Goal: Book appointment/travel/reservation

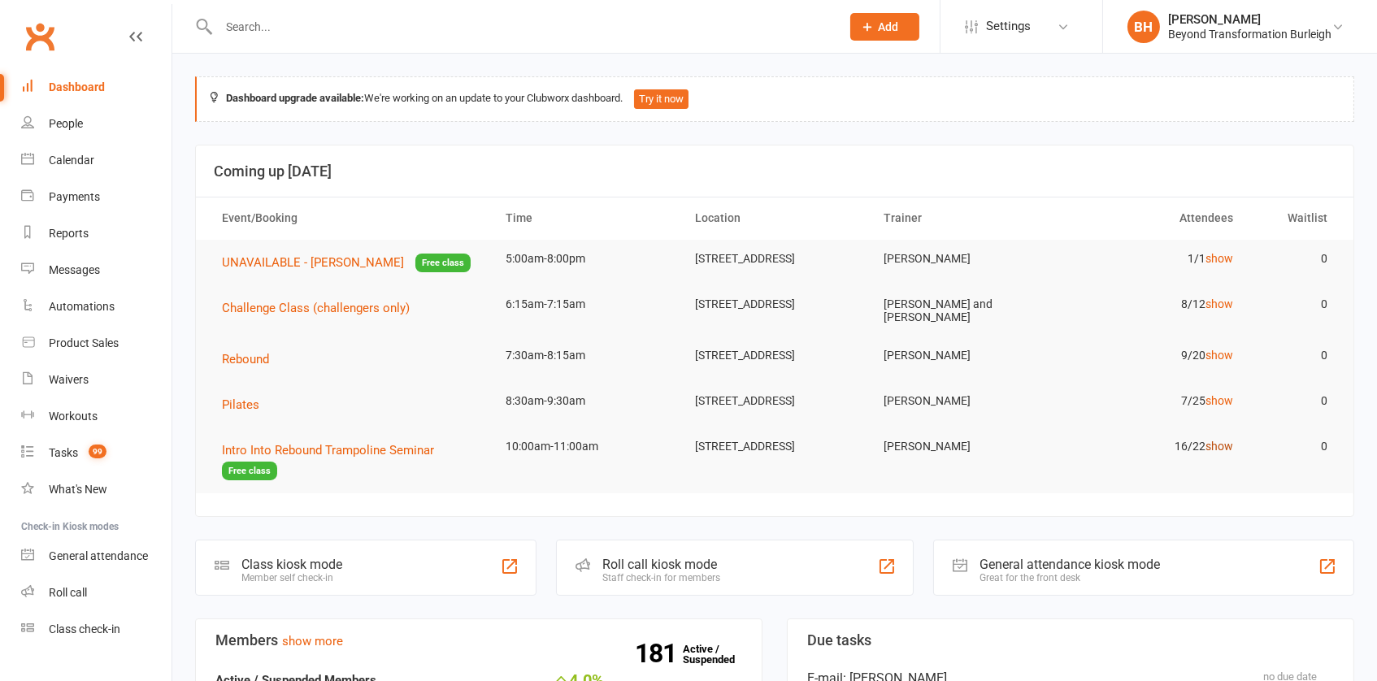
click at [1220, 453] on link "show" at bounding box center [1219, 446] width 28 height 13
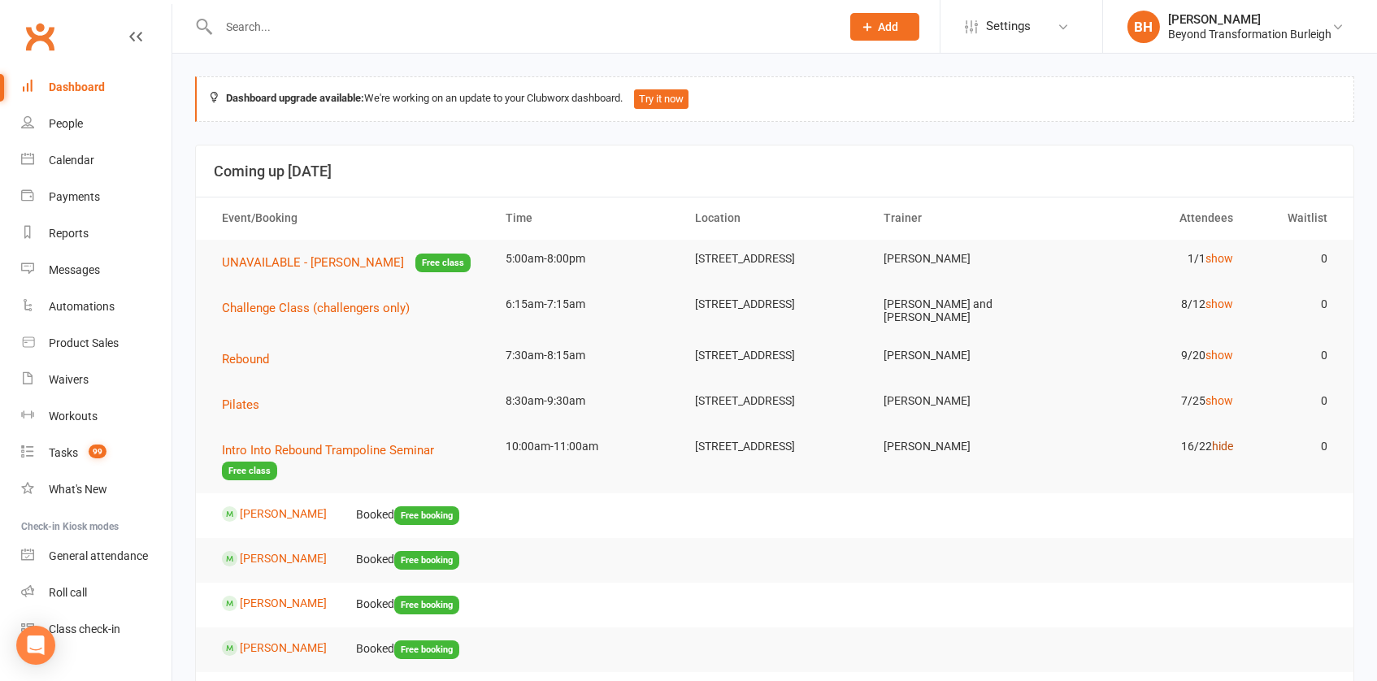
click at [1215, 453] on link "hide" at bounding box center [1222, 446] width 21 height 13
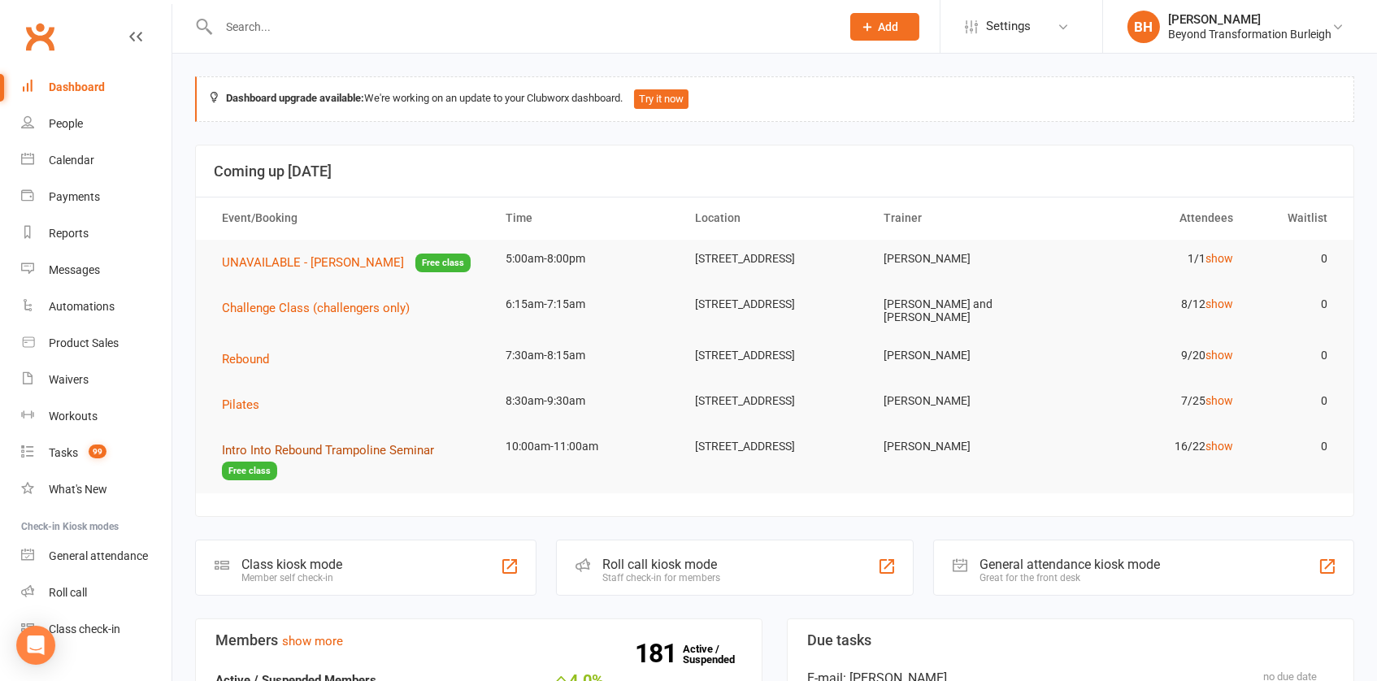
click at [328, 458] on span "Intro Into Rebound Trampoline Seminar" at bounding box center [328, 450] width 212 height 15
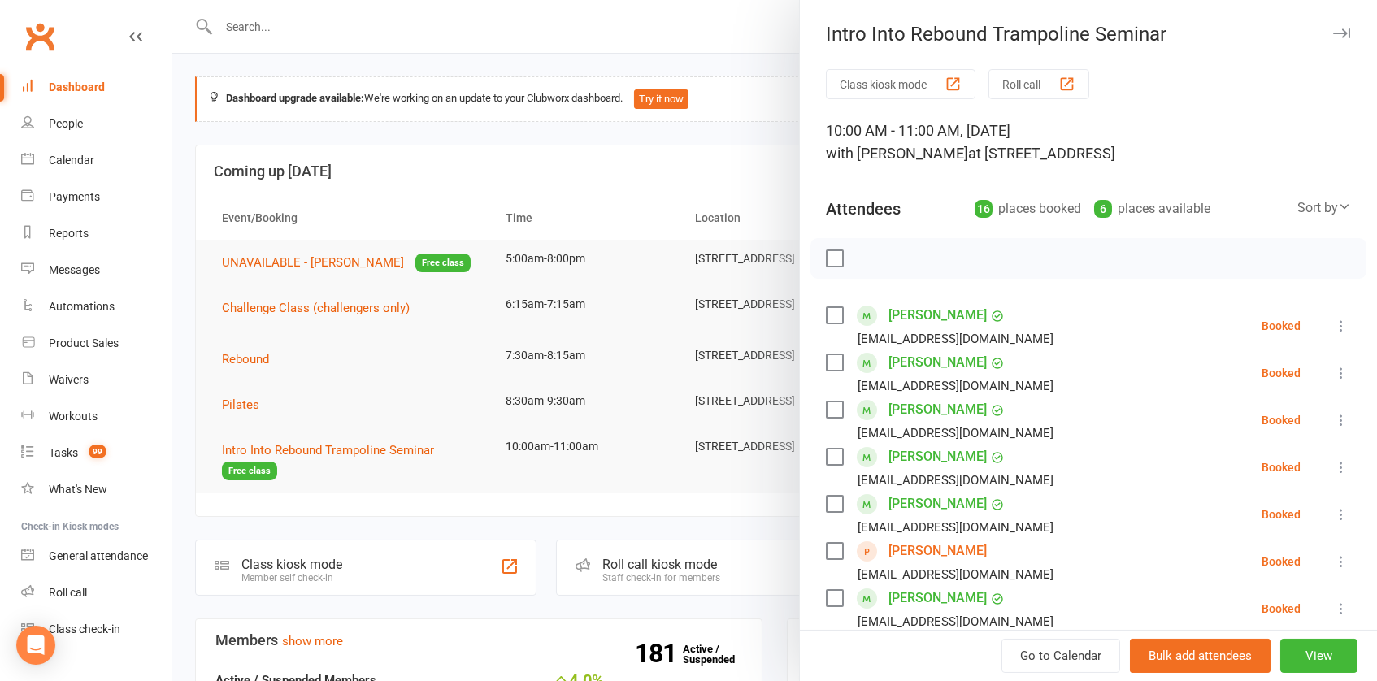
click at [621, 193] on div at bounding box center [774, 340] width 1205 height 681
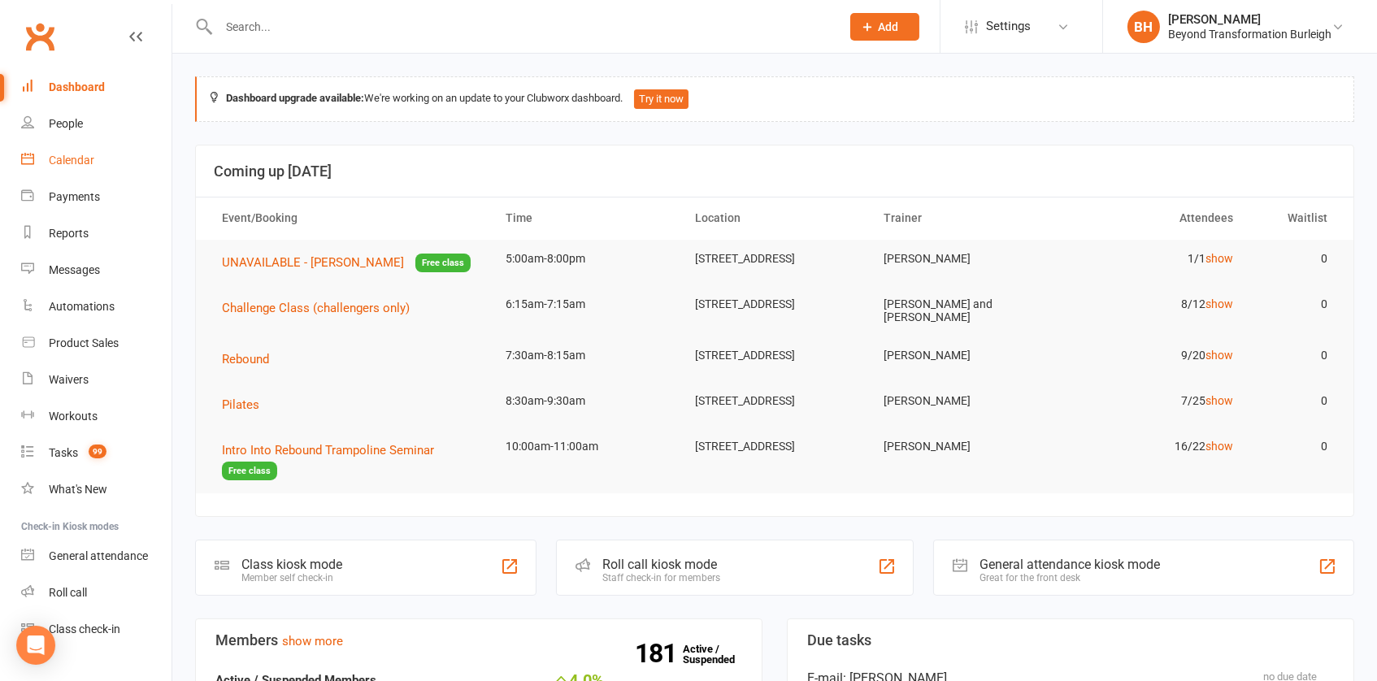
click at [57, 150] on link "Calendar" at bounding box center [96, 160] width 150 height 37
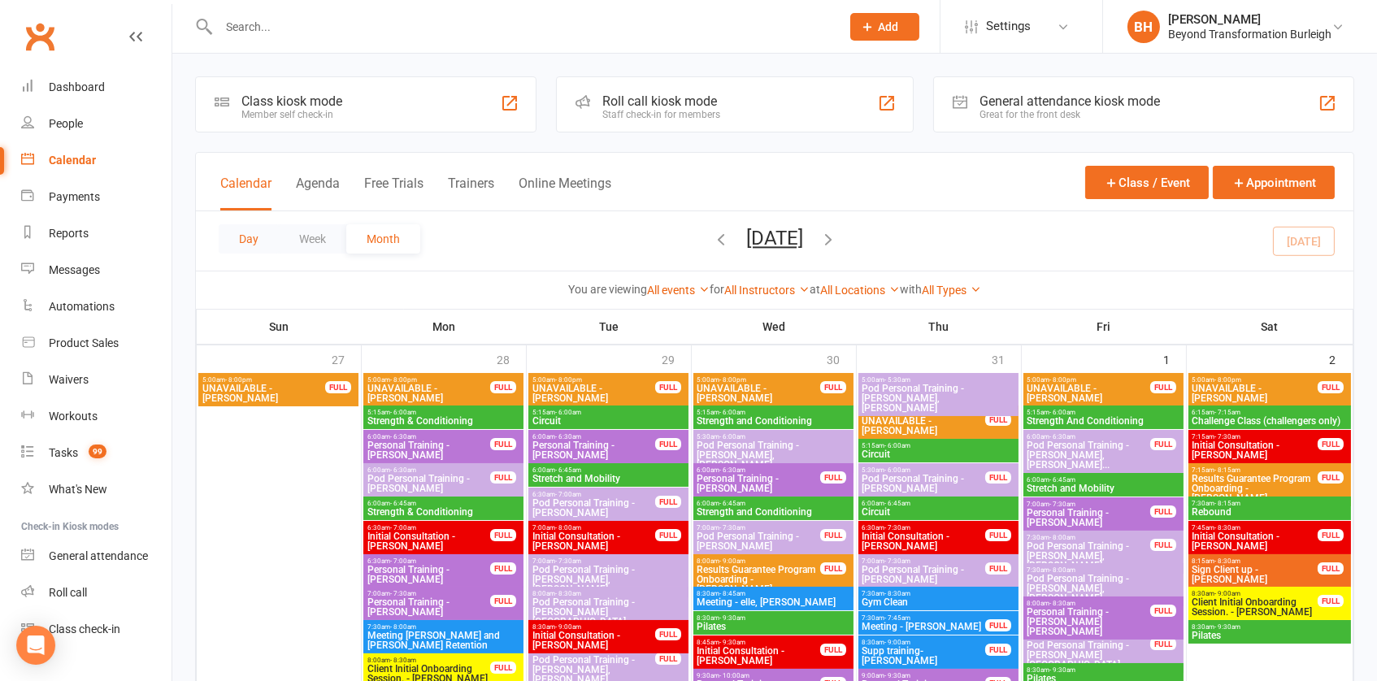
click at [245, 233] on button "Day" at bounding box center [249, 238] width 60 height 29
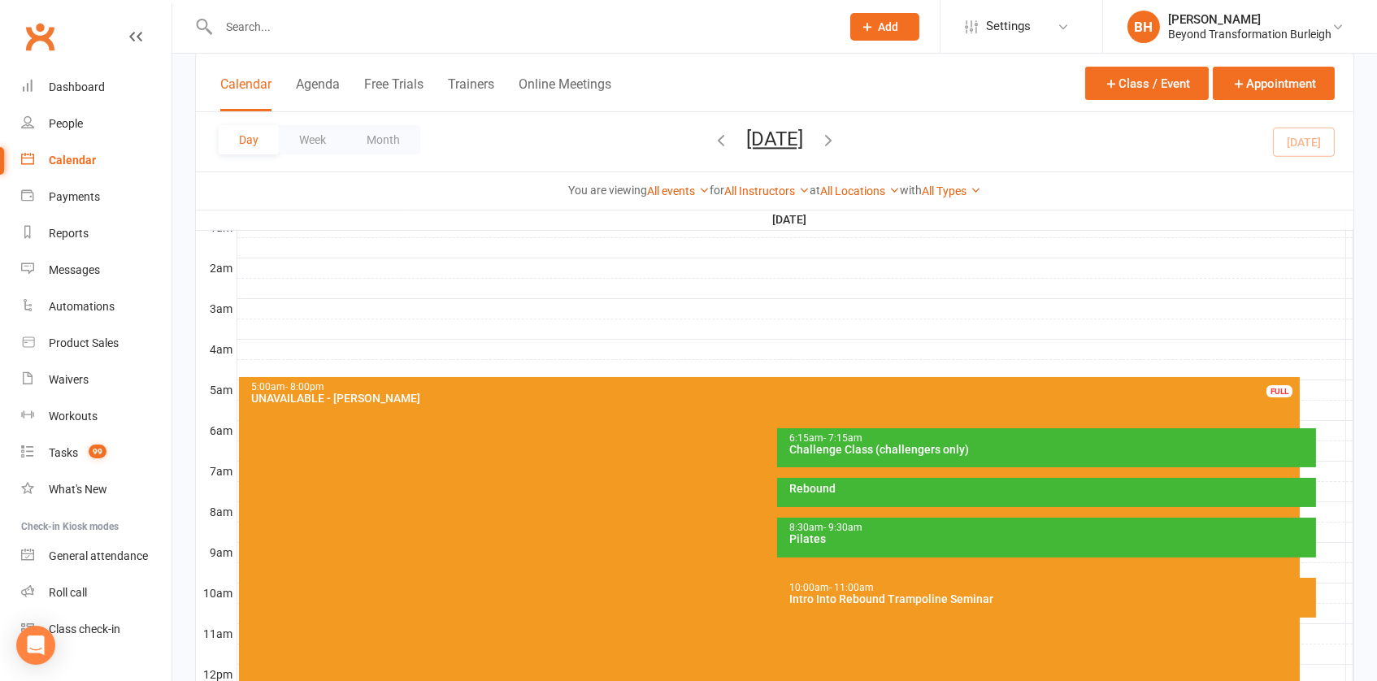
scroll to position [168, 0]
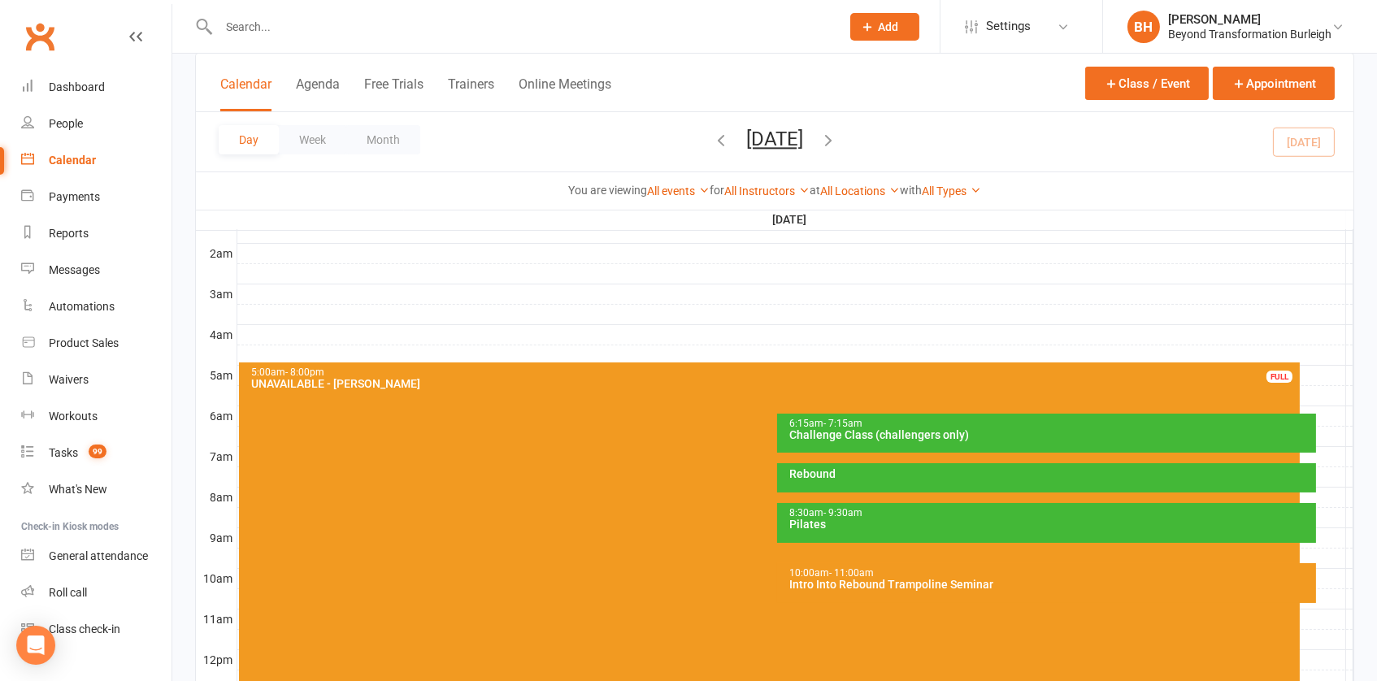
click at [956, 586] on div "Intro Into Rebound Trampoline Seminar" at bounding box center [1050, 584] width 524 height 11
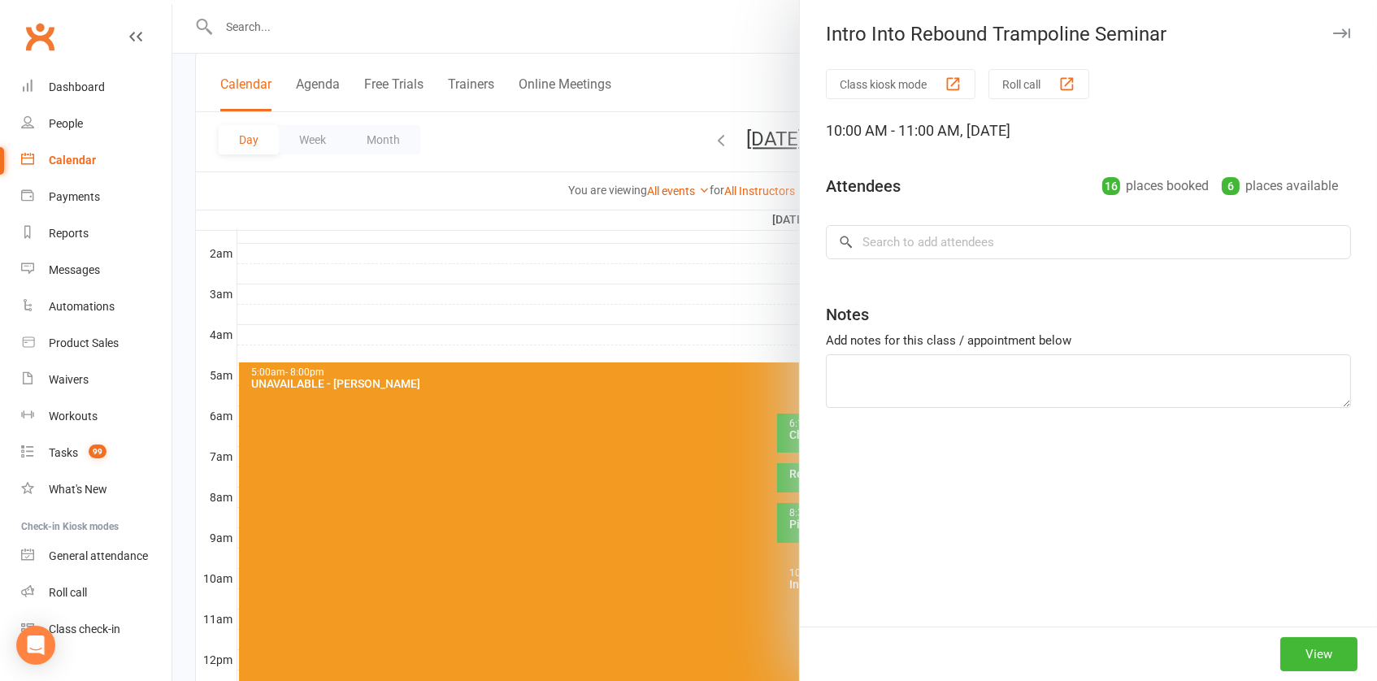
click at [706, 419] on div at bounding box center [774, 340] width 1205 height 681
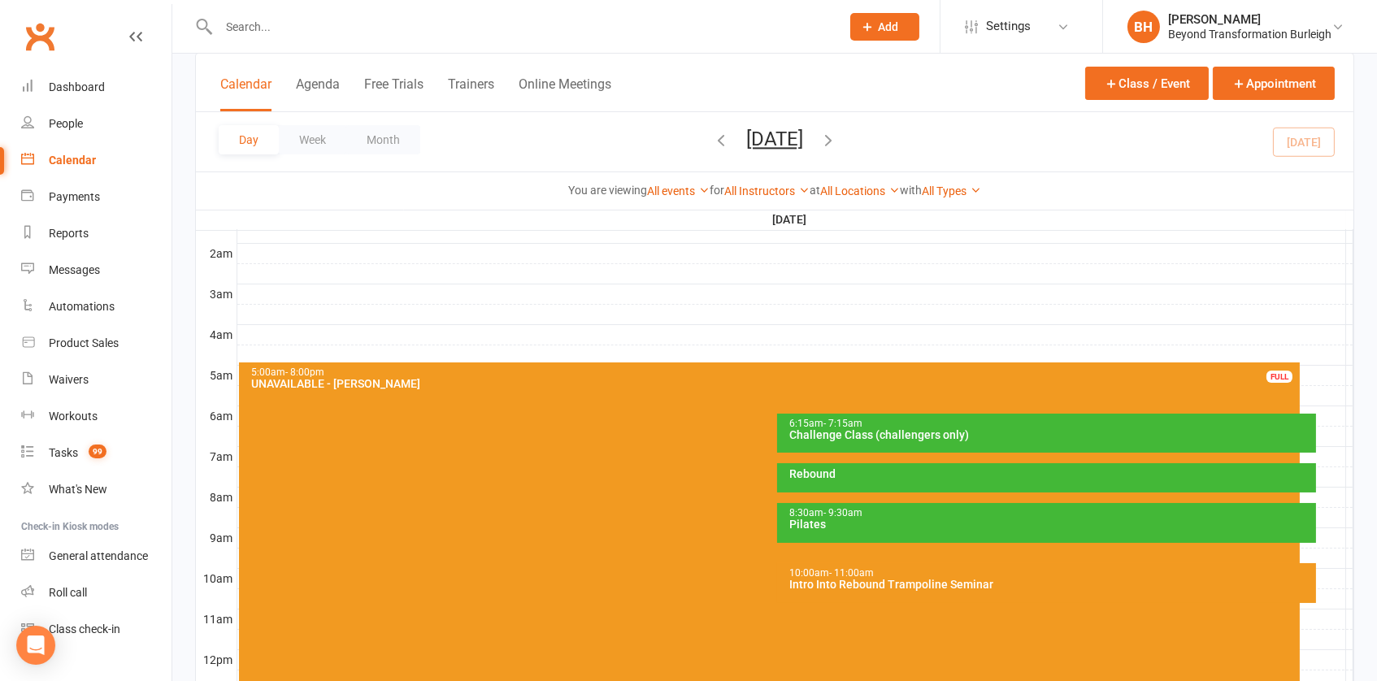
click at [900, 424] on div "6:15am - 7:15am" at bounding box center [1050, 424] width 524 height 11
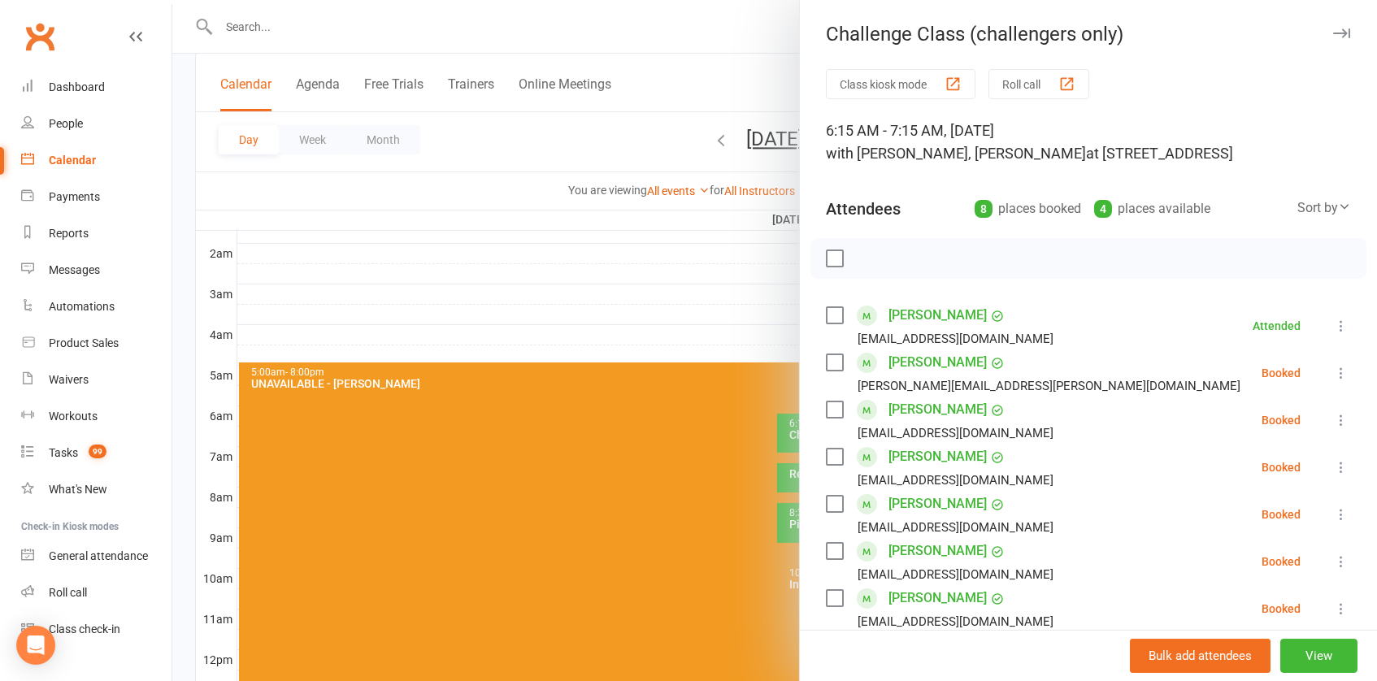
click at [709, 364] on div at bounding box center [774, 340] width 1205 height 681
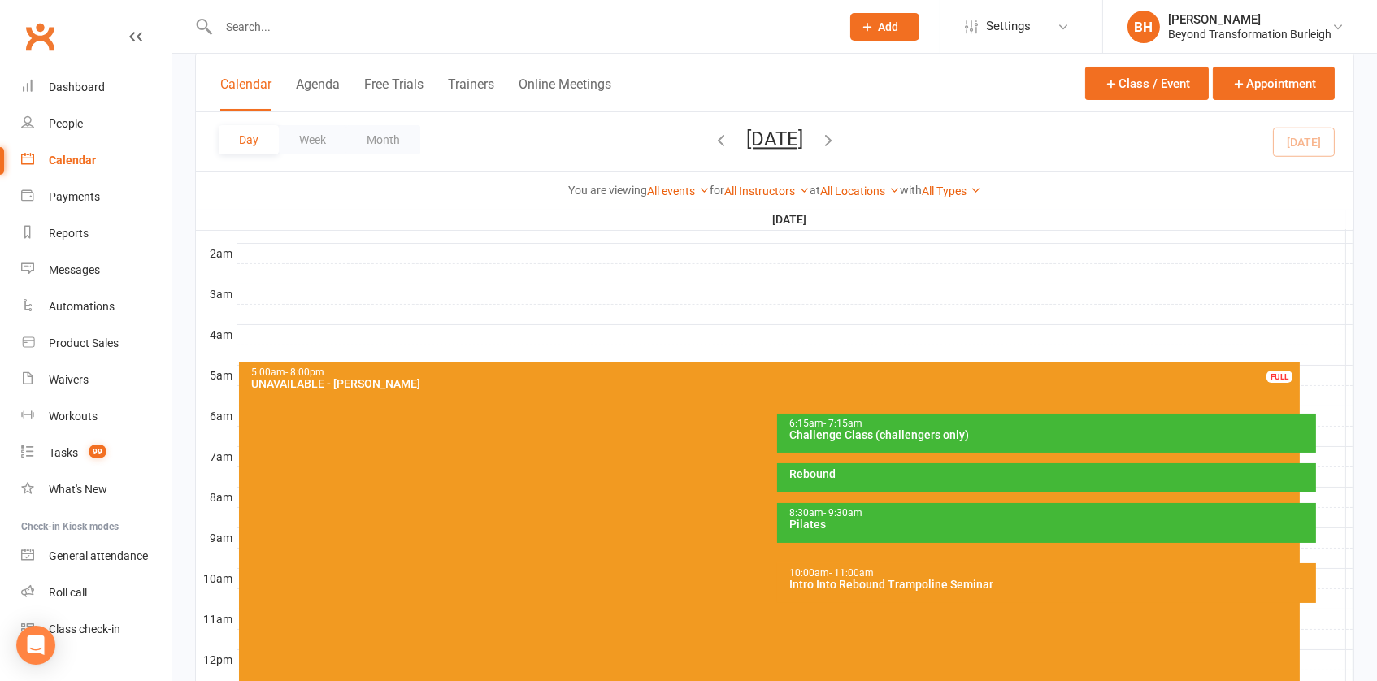
click at [972, 423] on div "6:15am - 7:15am" at bounding box center [1050, 424] width 524 height 11
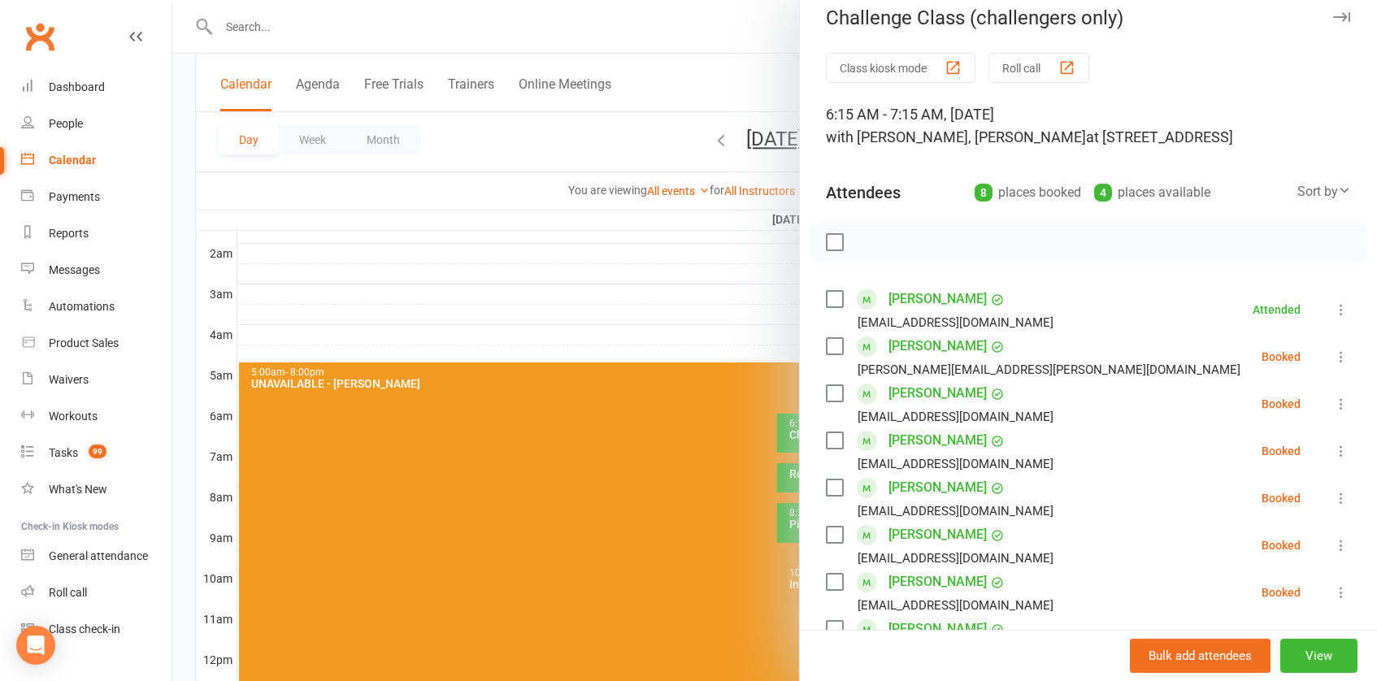
scroll to position [20, 0]
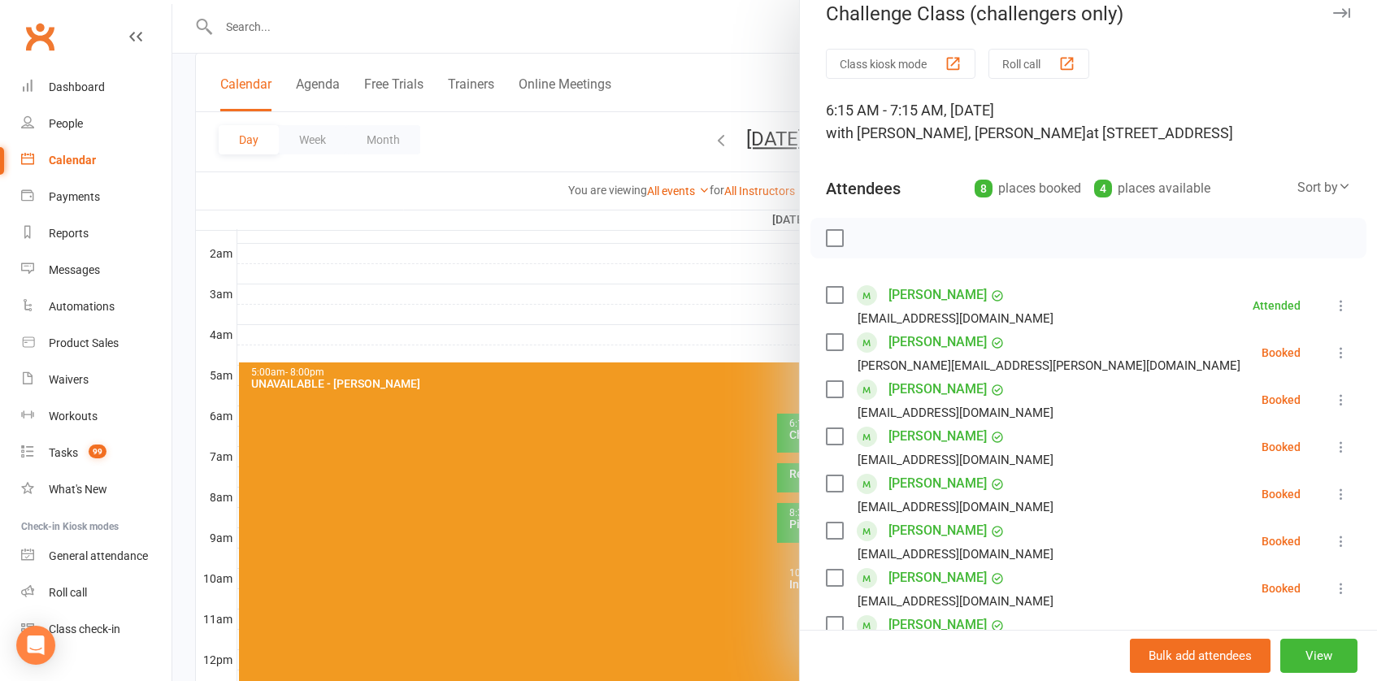
click at [608, 319] on div at bounding box center [774, 340] width 1205 height 681
